Goal: Information Seeking & Learning: Obtain resource

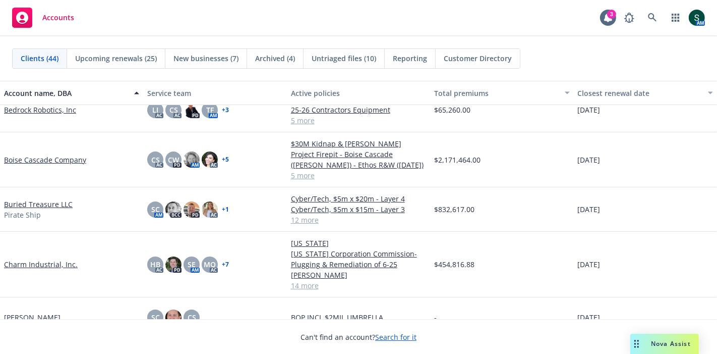
scroll to position [224, 0]
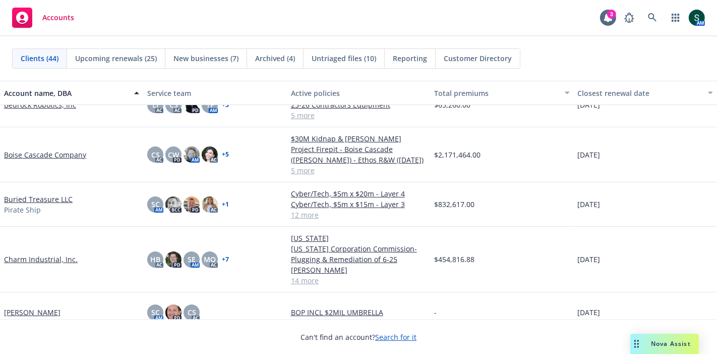
click at [48, 204] on link "Buried Treasure LLC" at bounding box center [38, 199] width 69 height 11
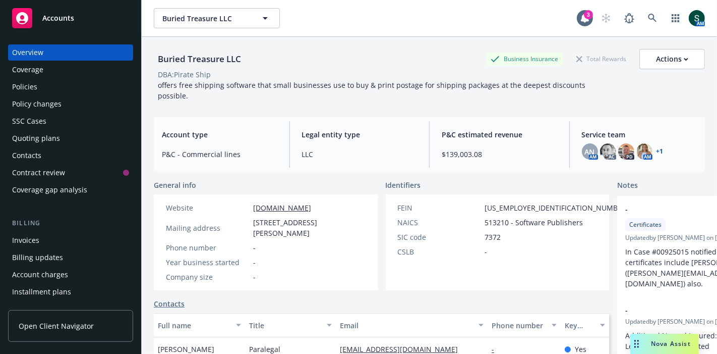
click at [79, 82] on div "Policies" at bounding box center [70, 87] width 117 height 16
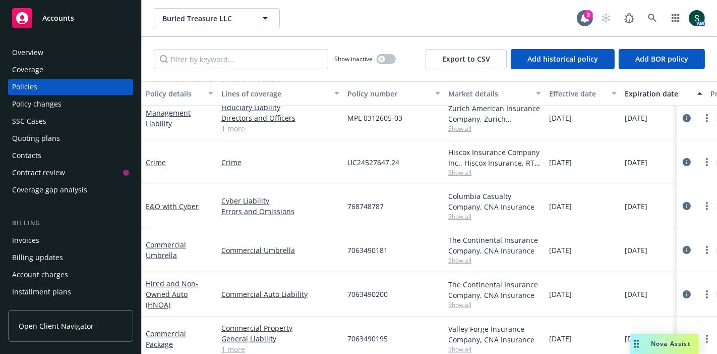
scroll to position [350, 0]
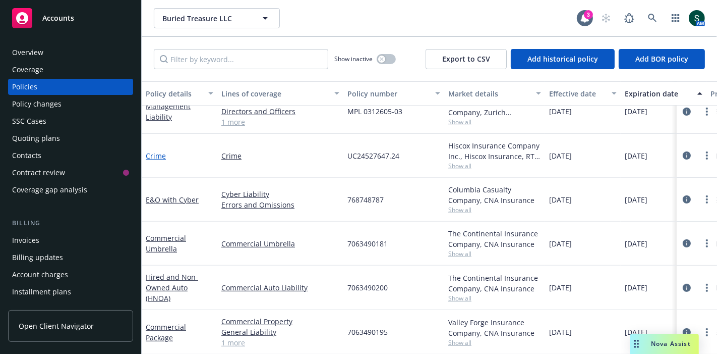
click at [158, 151] on link "Crime" at bounding box center [156, 156] width 20 height 10
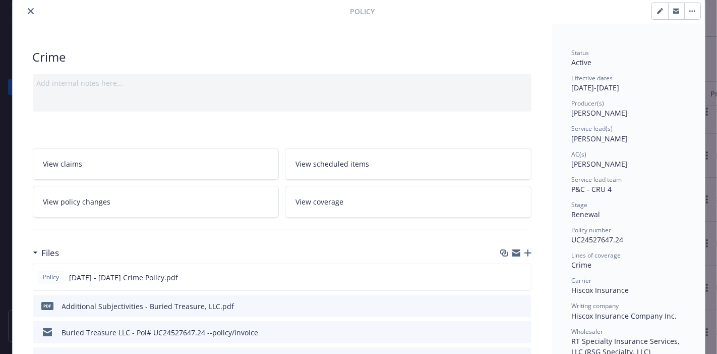
scroll to position [112, 0]
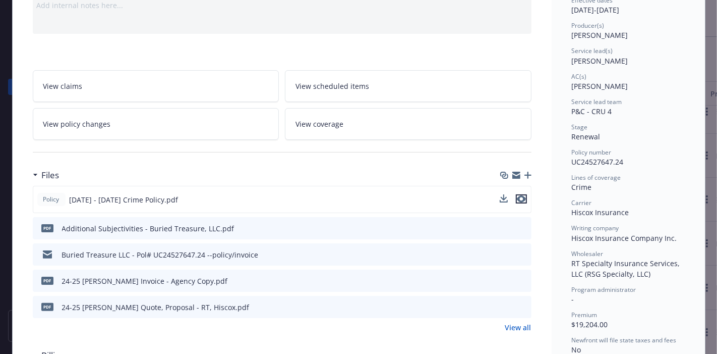
click at [517, 197] on icon "preview file" at bounding box center [521, 198] width 9 height 7
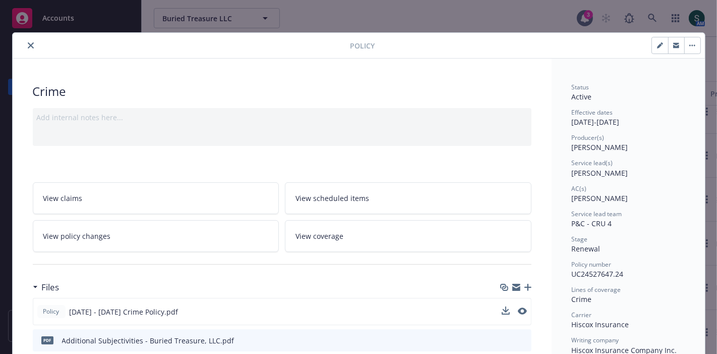
click at [28, 47] on icon "close" at bounding box center [31, 45] width 6 height 6
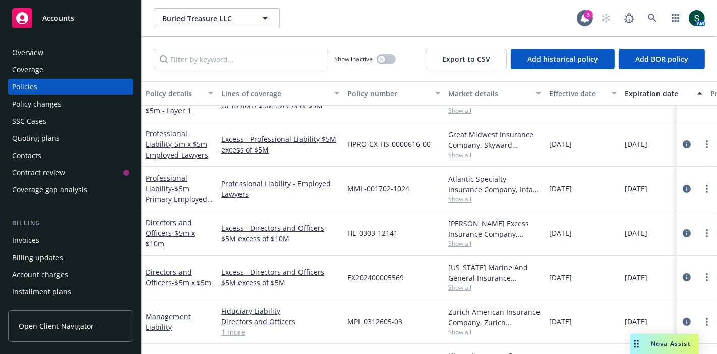
scroll to position [126, 0]
